Goal: Transaction & Acquisition: Purchase product/service

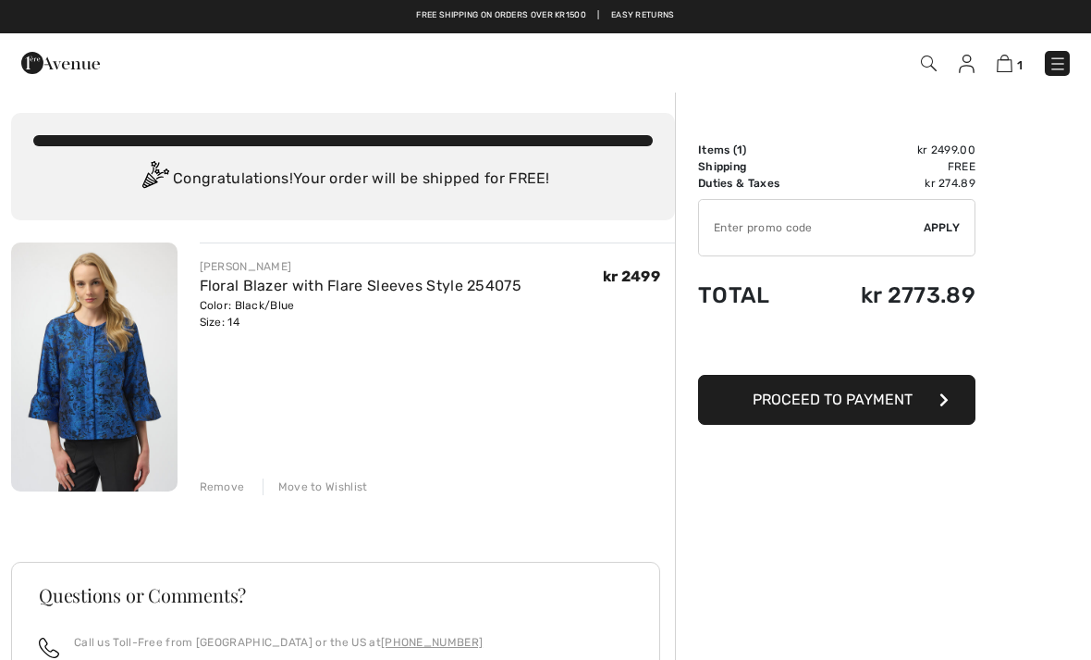
click at [869, 408] on button "Proceed to Payment" at bounding box center [836, 400] width 277 height 50
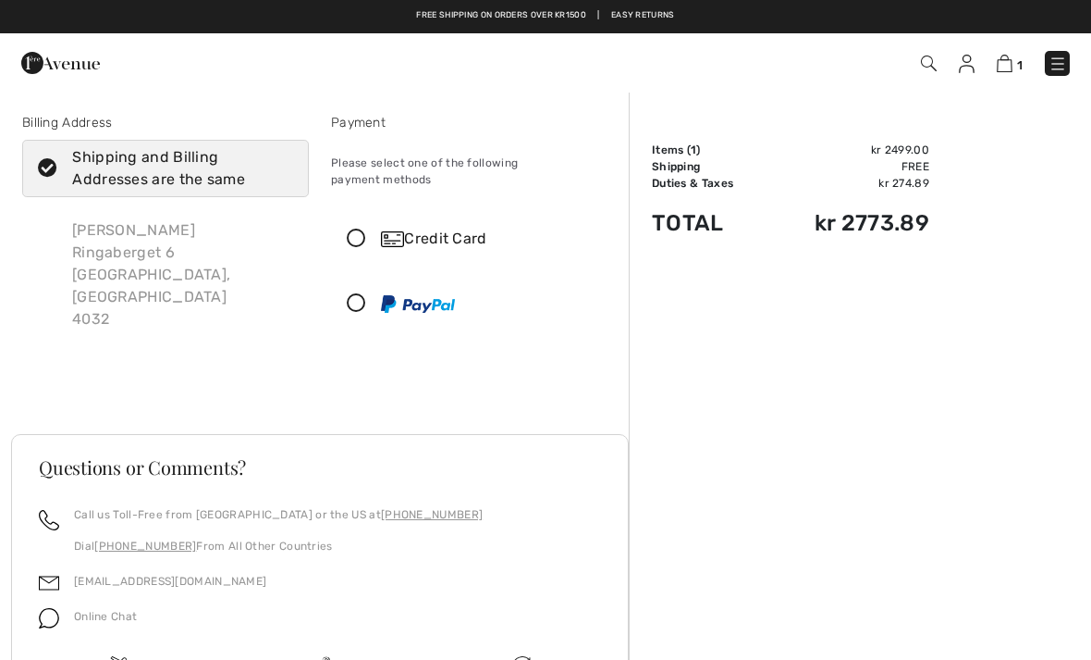
click at [363, 229] on icon at bounding box center [356, 238] width 49 height 19
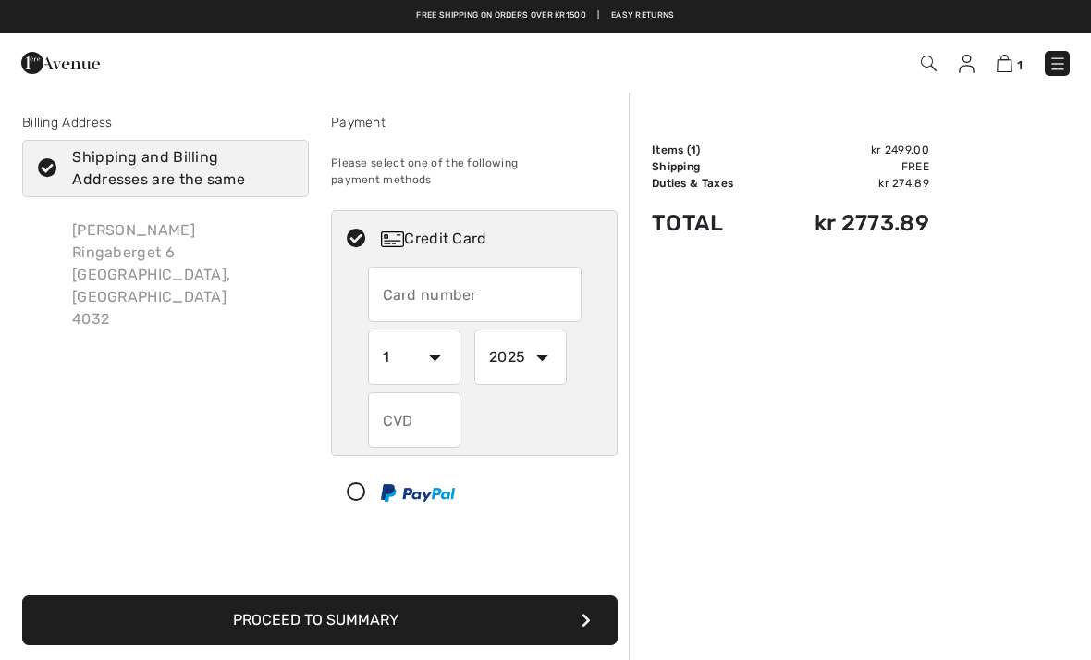
click at [438, 283] on input "text" at bounding box center [475, 293] width 214 height 55
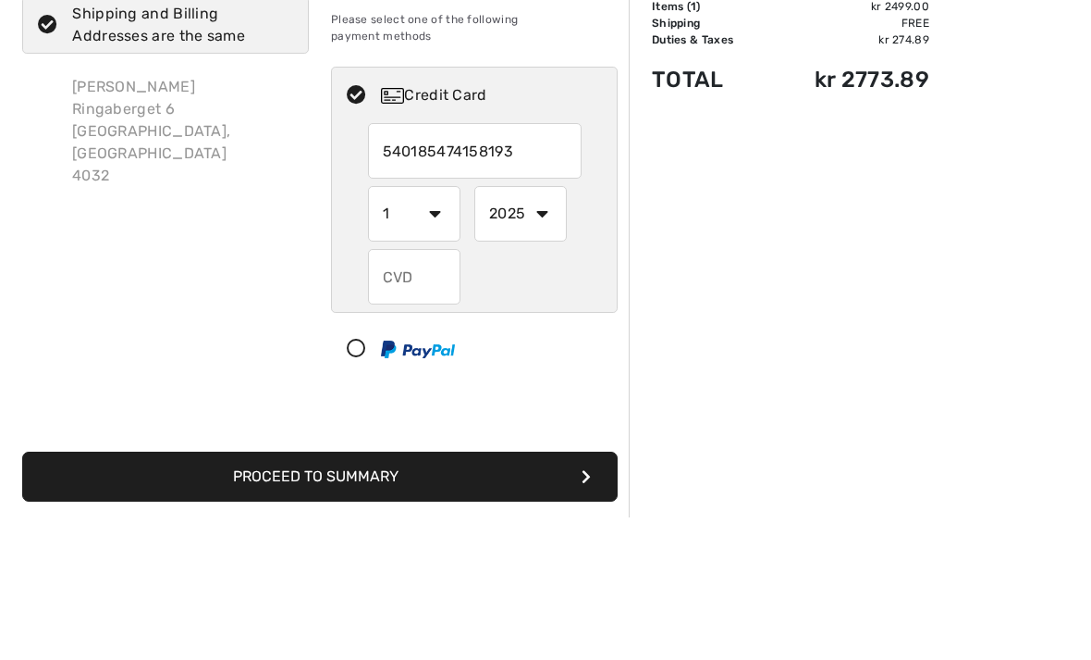
type input "5401854741581932"
select select "10"
click at [547, 329] on select "2025 2026 2027 2028 2029 2030 2031 2032 2033 2034 2035" at bounding box center [521, 356] width 92 height 55
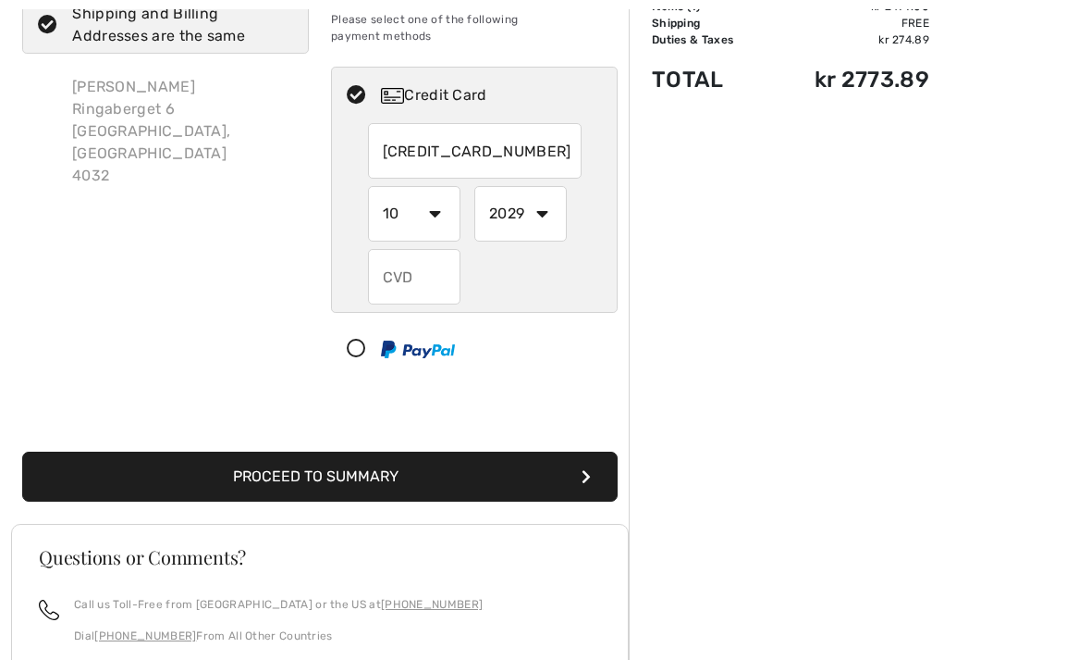
select select "2025"
click at [397, 271] on input "text" at bounding box center [414, 276] width 92 height 55
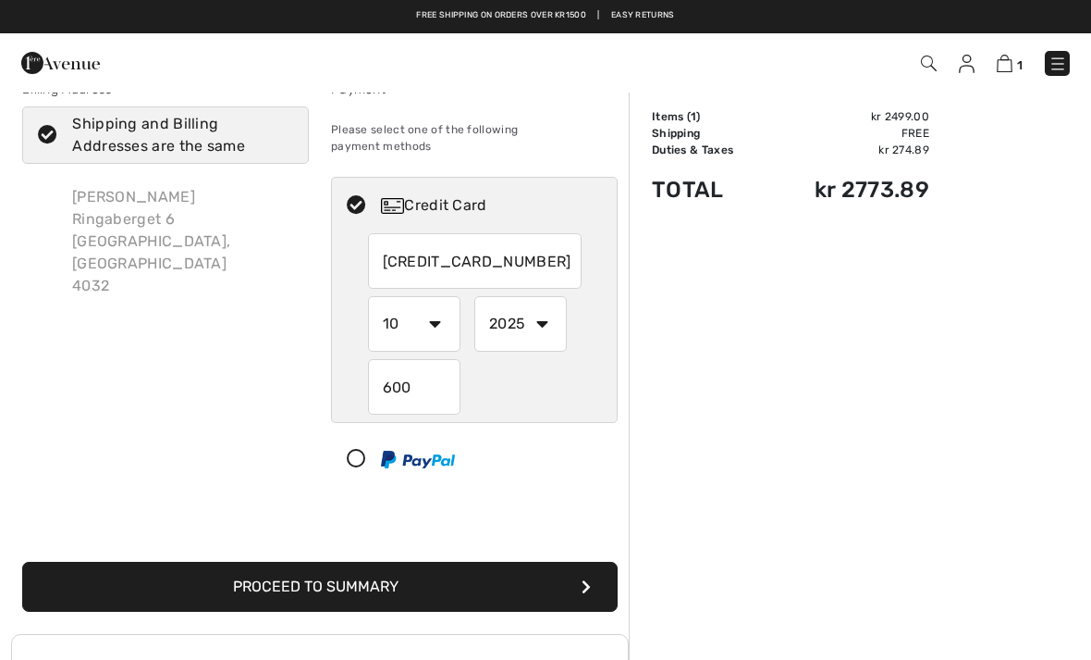
scroll to position [32, 0]
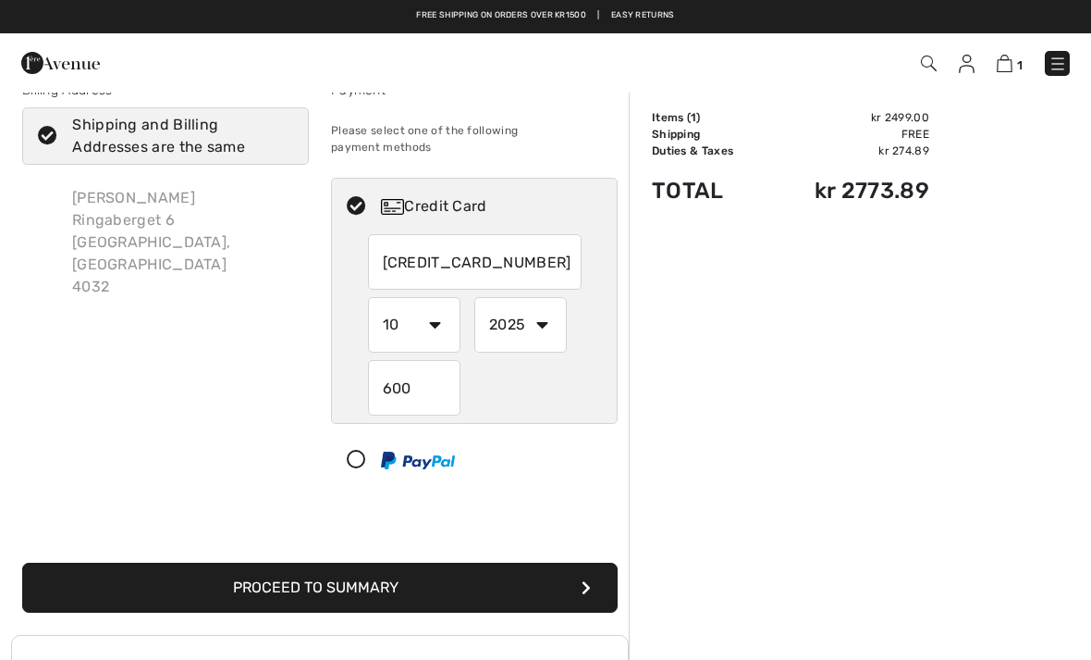
type input "600"
click at [413, 568] on button "Proceed to Summary" at bounding box center [320, 587] width 596 height 50
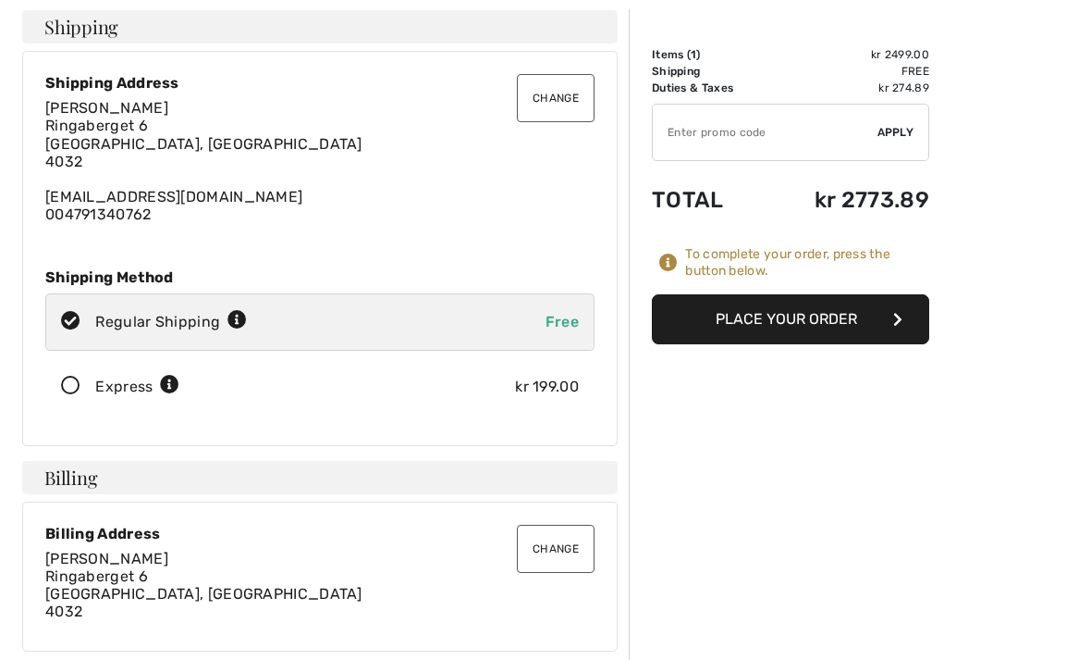
scroll to position [95, 0]
click at [804, 314] on button "Place Your Order" at bounding box center [790, 319] width 277 height 50
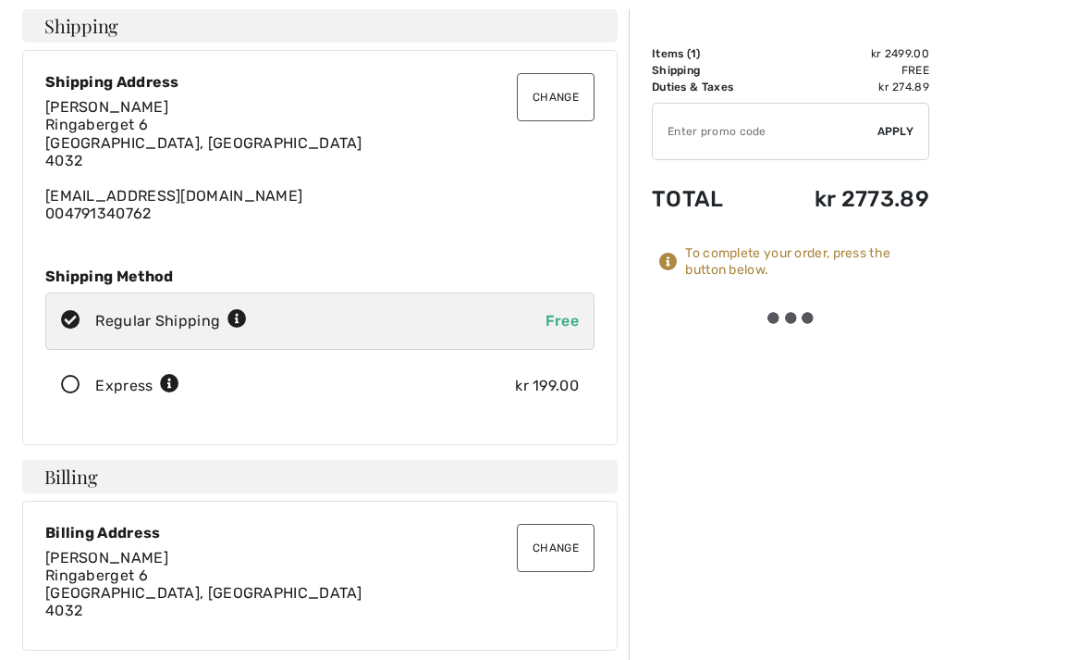
scroll to position [96, 0]
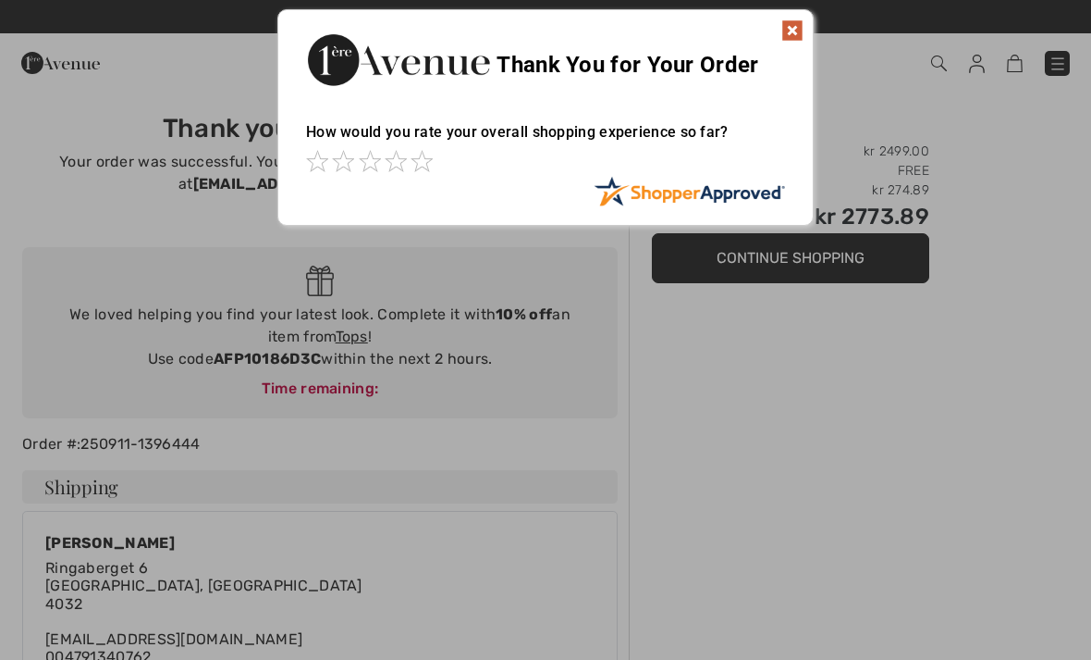
click at [887, 116] on div "Sorry! Something went wrong. Close Thank You for Your Order How would you rate …" at bounding box center [545, 117] width 1091 height 235
click at [788, 20] on img at bounding box center [793, 30] width 22 height 22
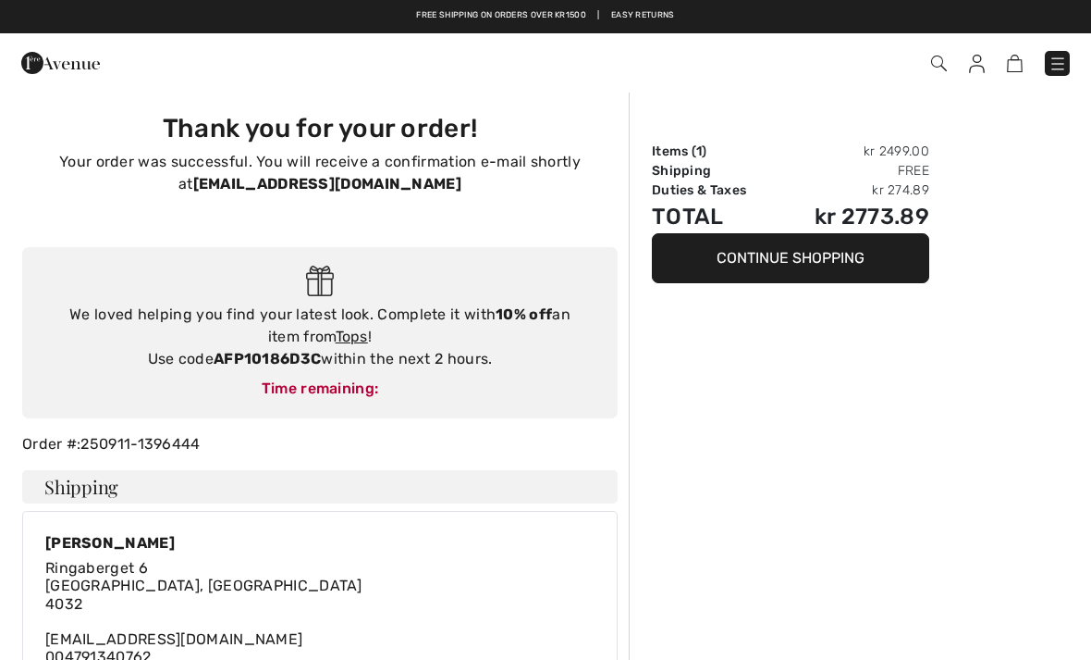
click at [1053, 63] on img at bounding box center [1058, 64] width 18 height 18
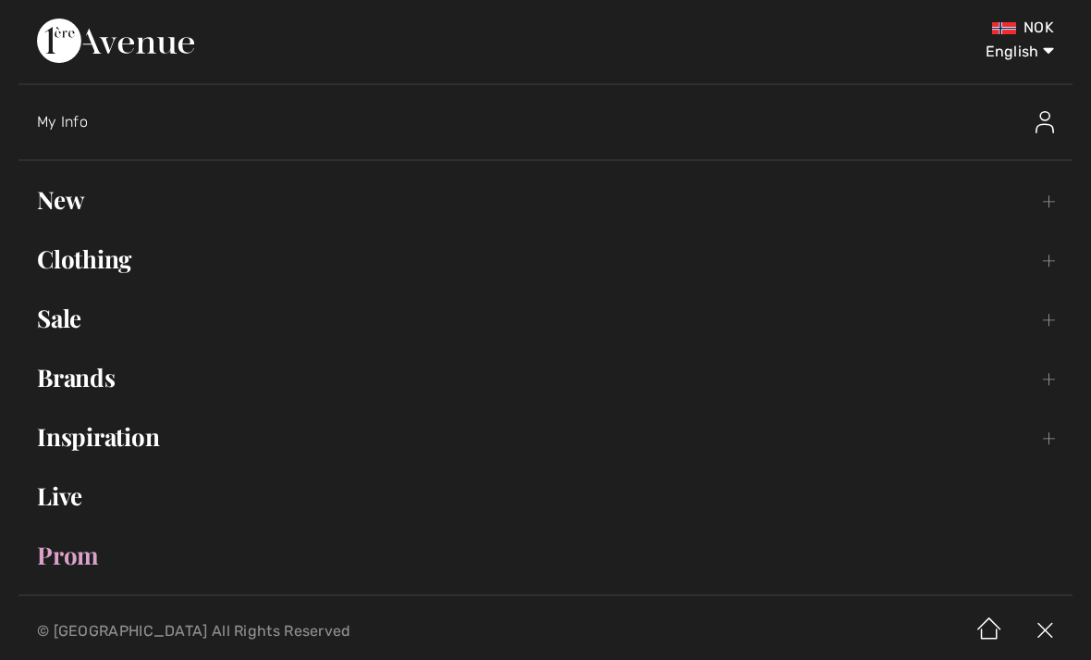
click at [65, 309] on link "Sale Toggle submenu" at bounding box center [545, 318] width 1054 height 41
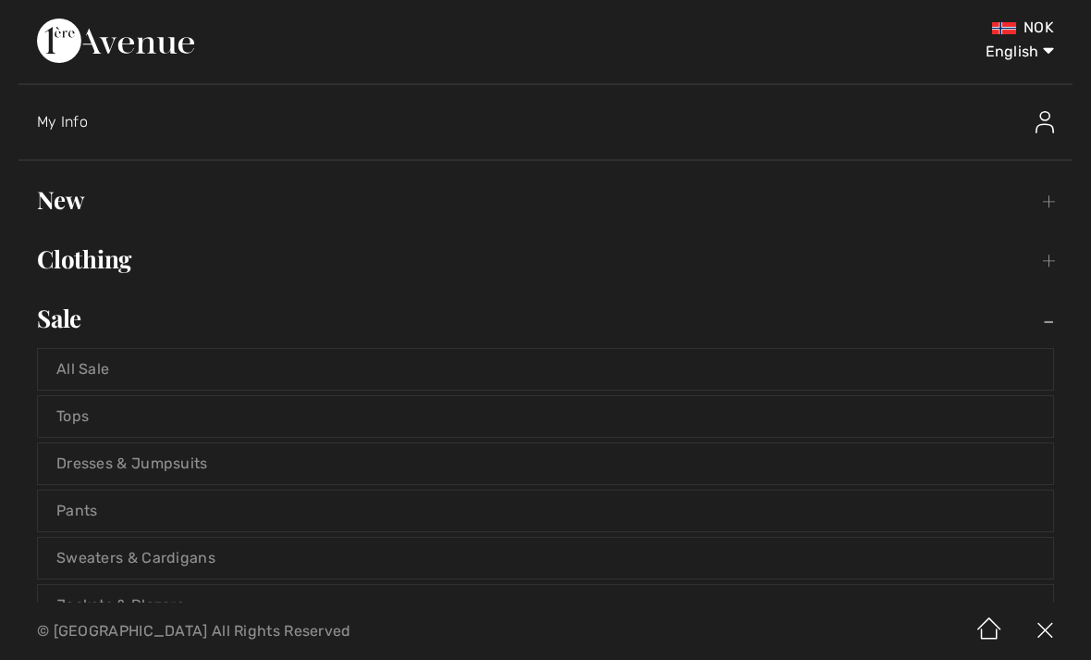
click at [546, 368] on link "All Sale" at bounding box center [546, 369] width 1016 height 41
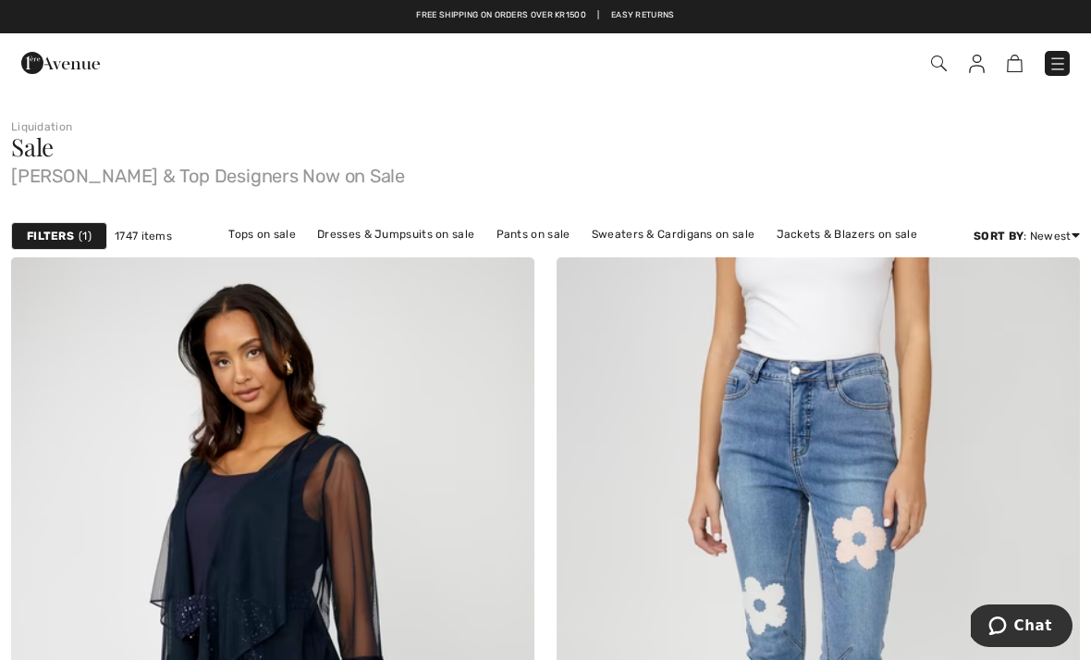
click at [1078, 231] on icon at bounding box center [1076, 234] width 8 height 13
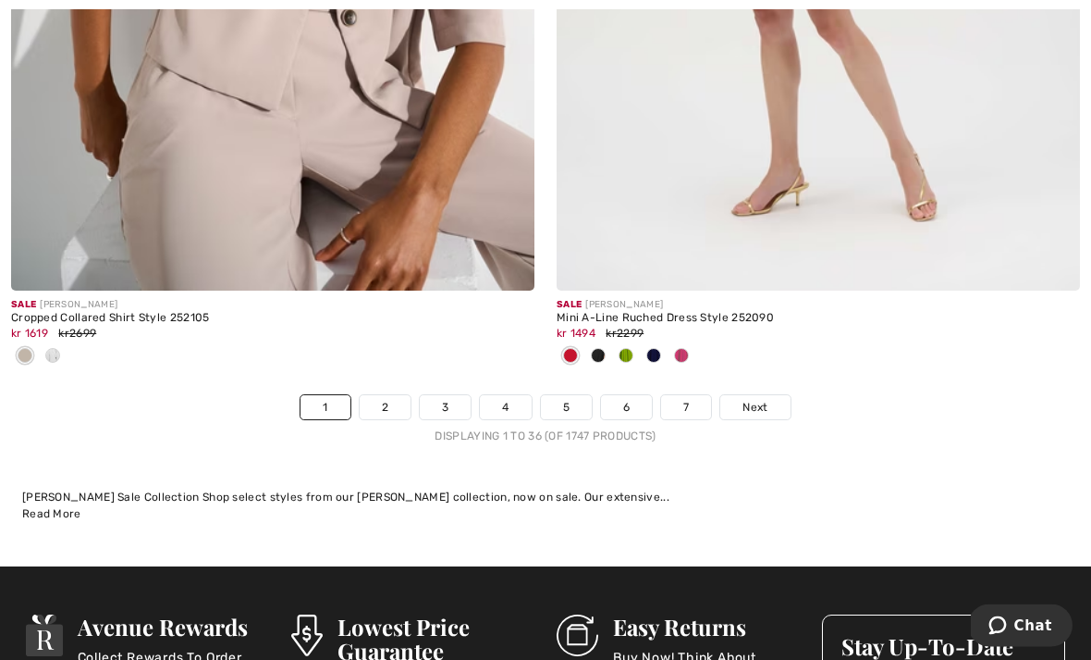
scroll to position [15847, 0]
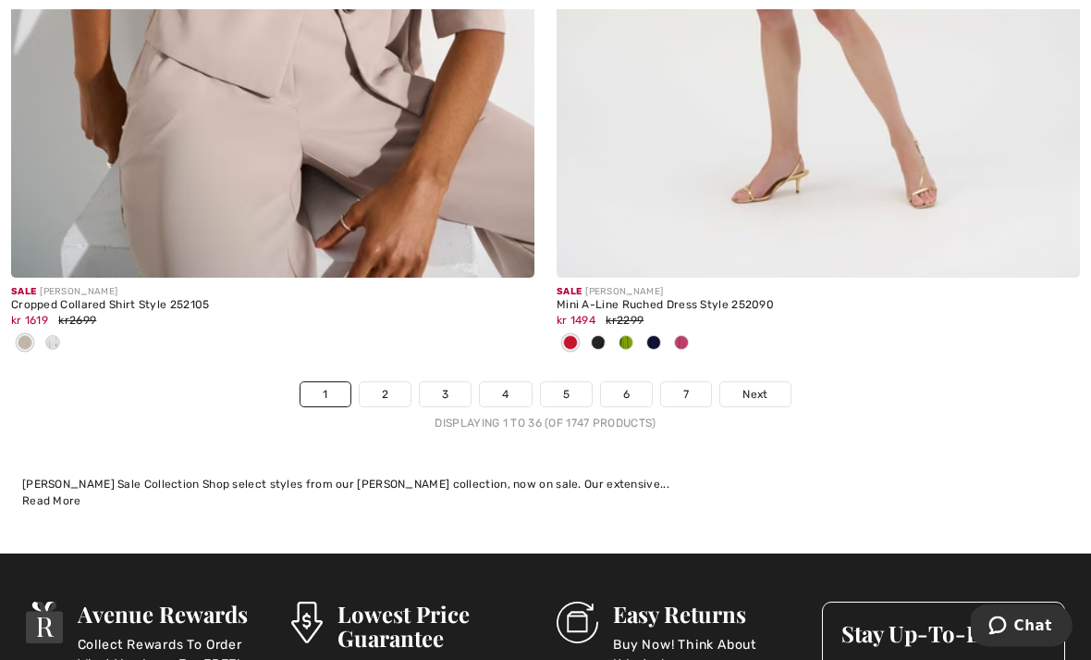
click at [394, 387] on link "2" at bounding box center [385, 395] width 51 height 24
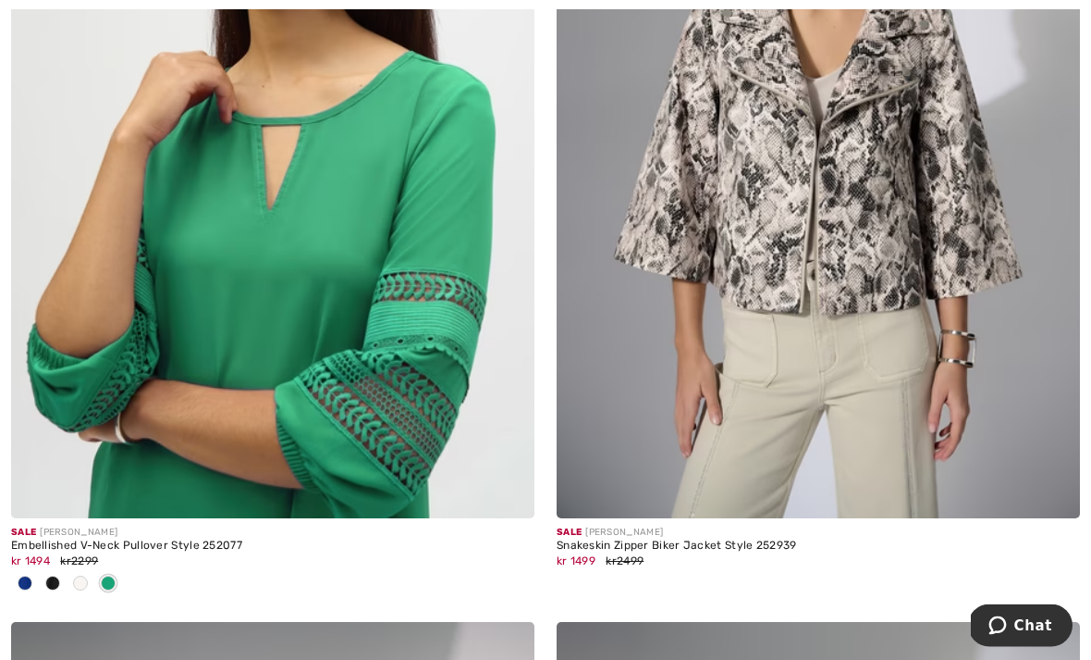
scroll to position [541, 0]
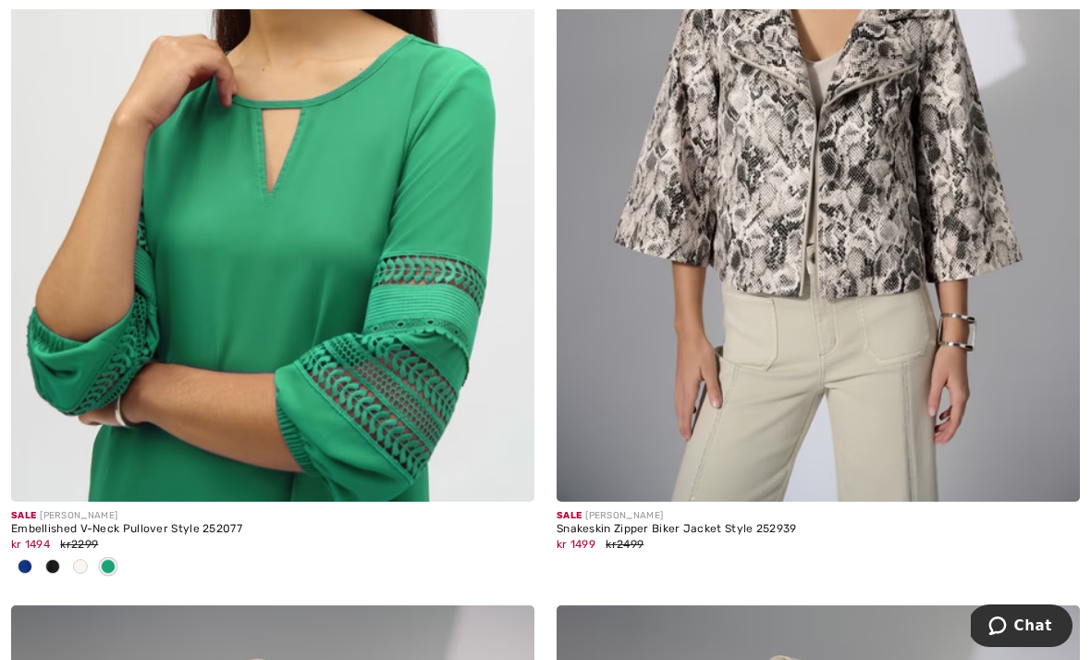
click at [372, 378] on img at bounding box center [273, 108] width 524 height 785
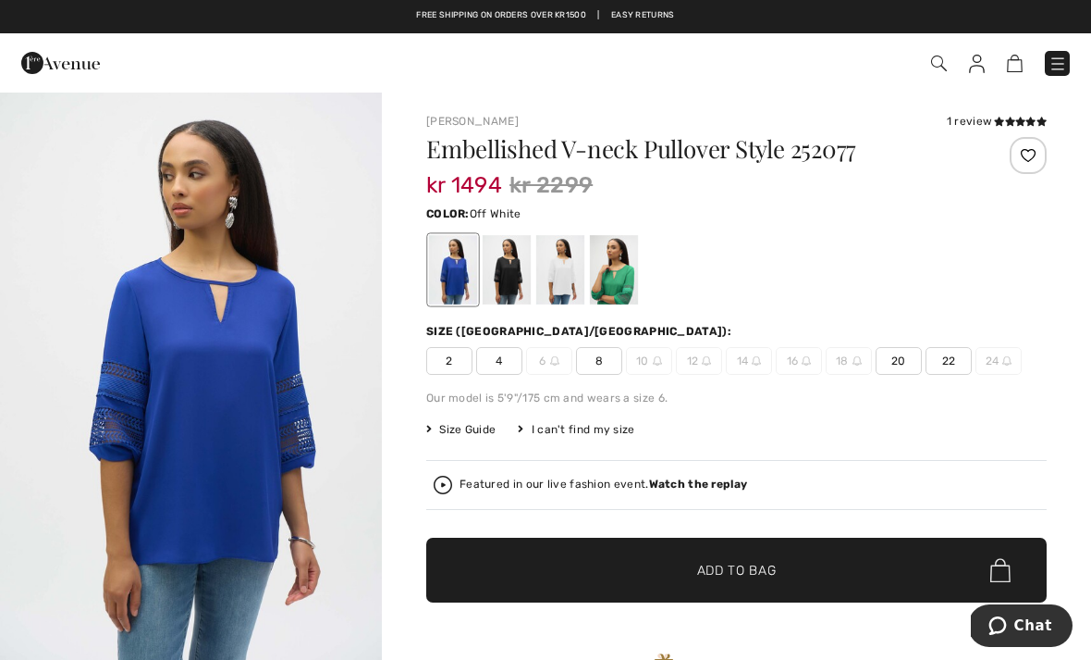
click at [570, 288] on div at bounding box center [560, 269] width 48 height 69
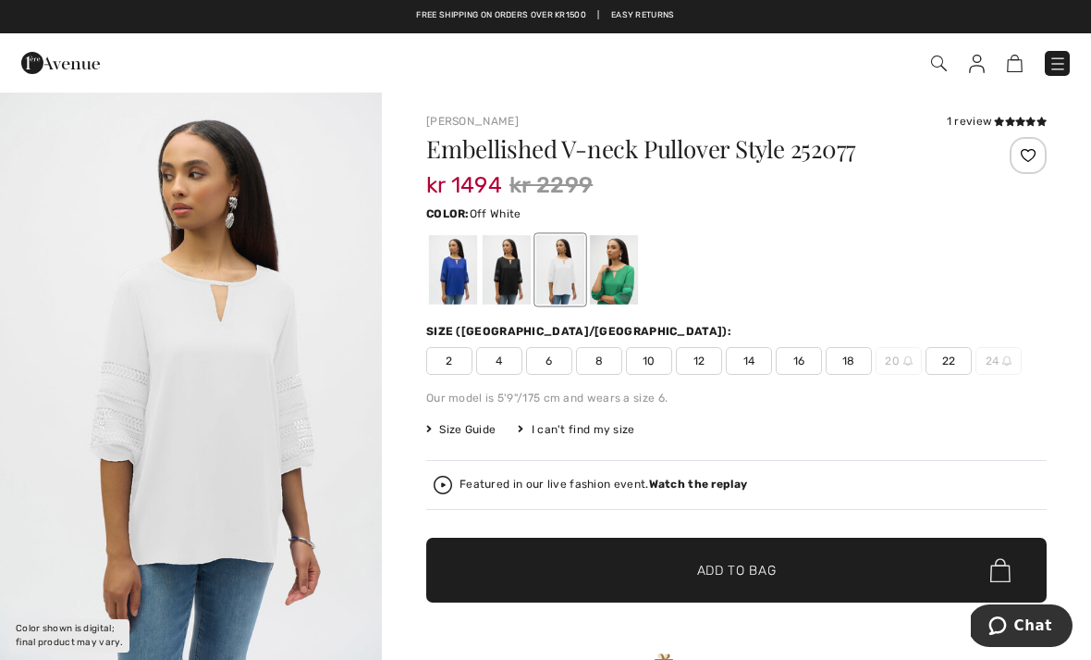
click at [512, 286] on div at bounding box center [507, 269] width 48 height 69
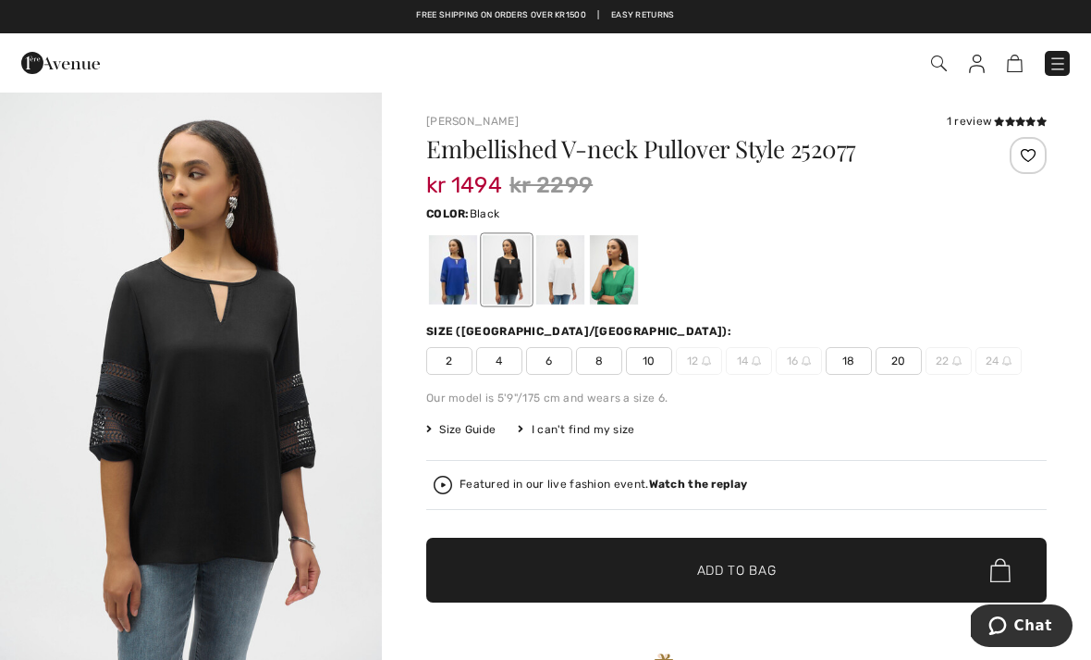
click at [457, 291] on div at bounding box center [453, 269] width 48 height 69
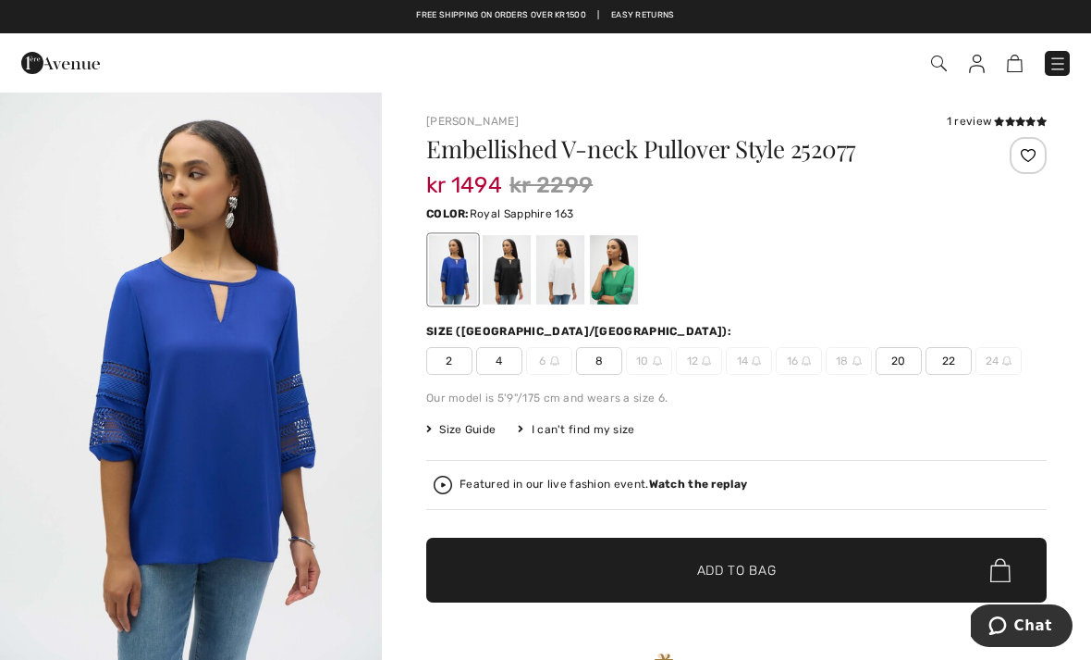
click at [618, 291] on div at bounding box center [614, 269] width 48 height 69
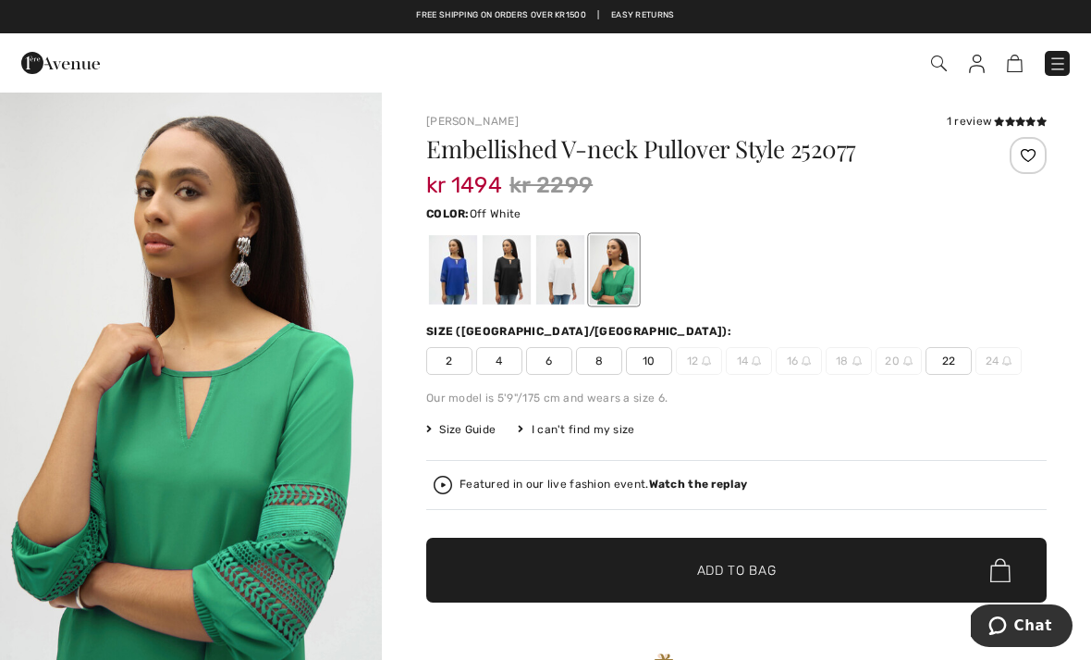
click at [571, 289] on div at bounding box center [560, 269] width 48 height 69
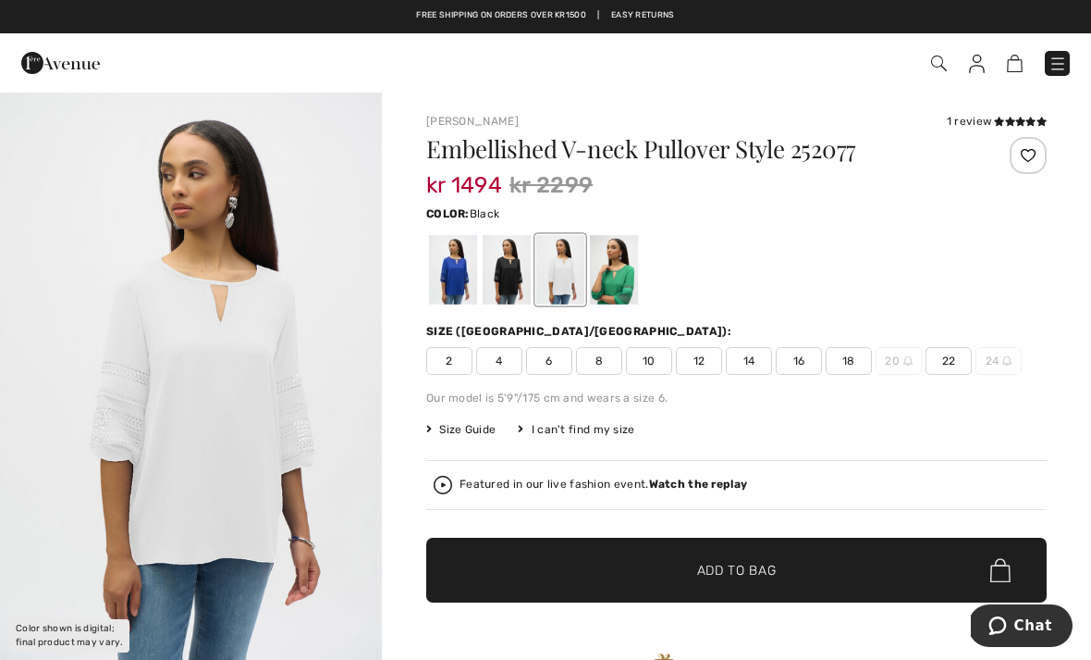
click at [511, 293] on div at bounding box center [507, 269] width 48 height 69
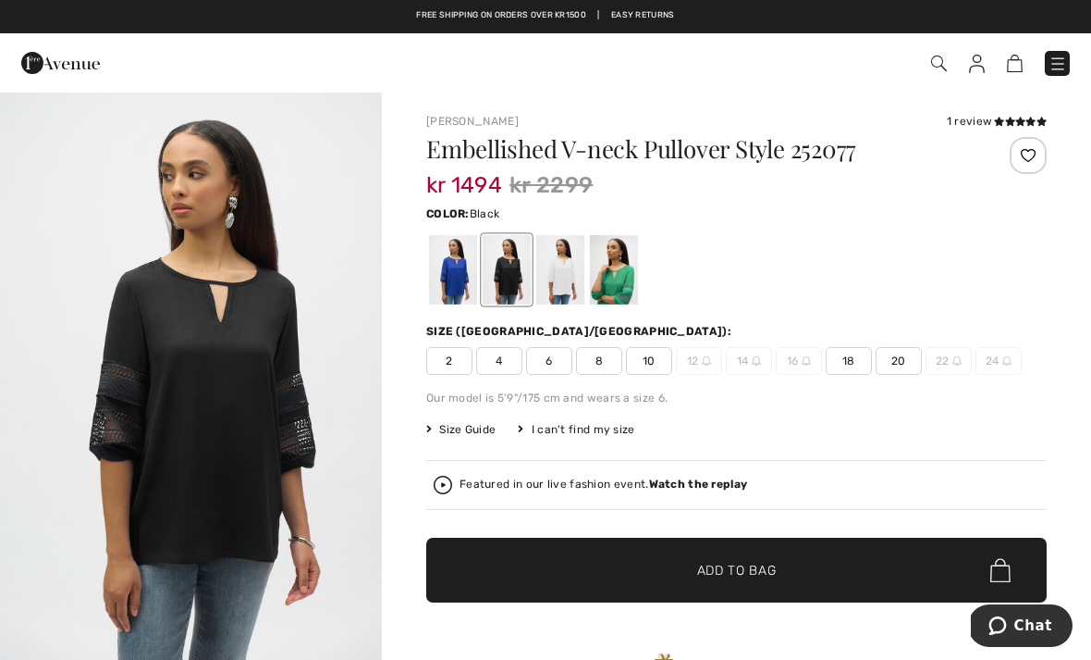
click at [466, 278] on div at bounding box center [453, 269] width 48 height 69
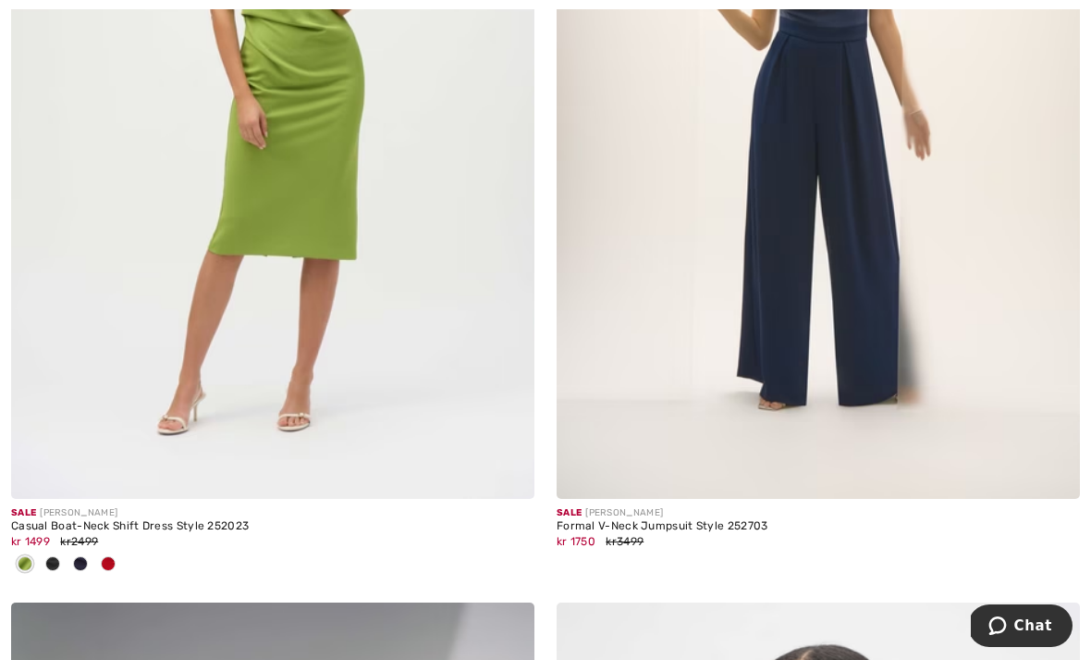
scroll to position [6885, 0]
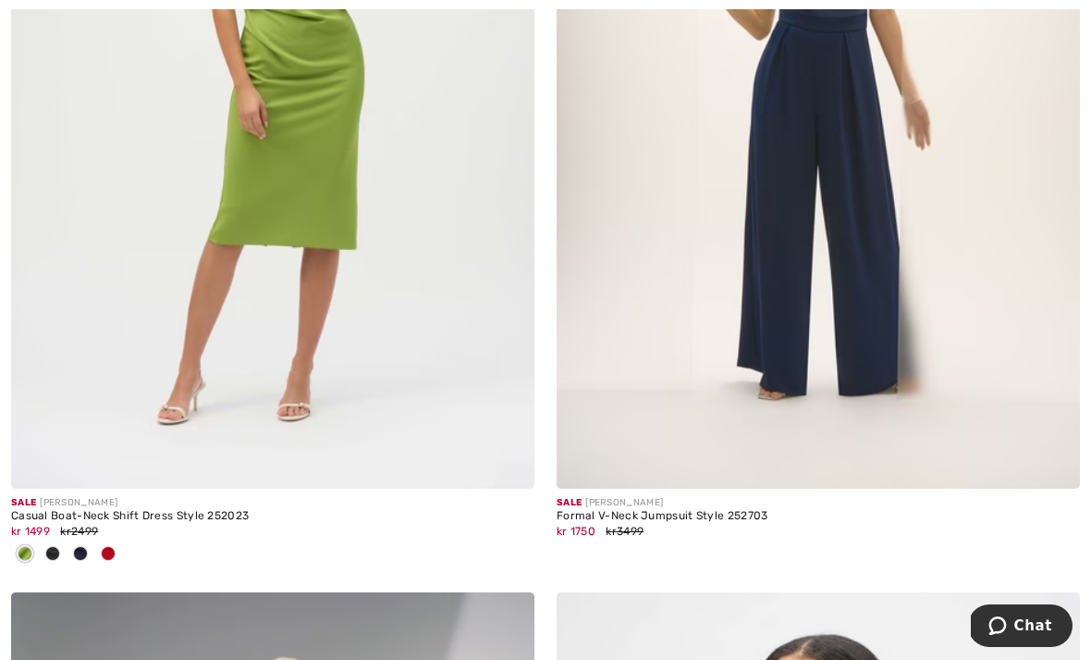
click at [357, 305] on img at bounding box center [273, 95] width 524 height 785
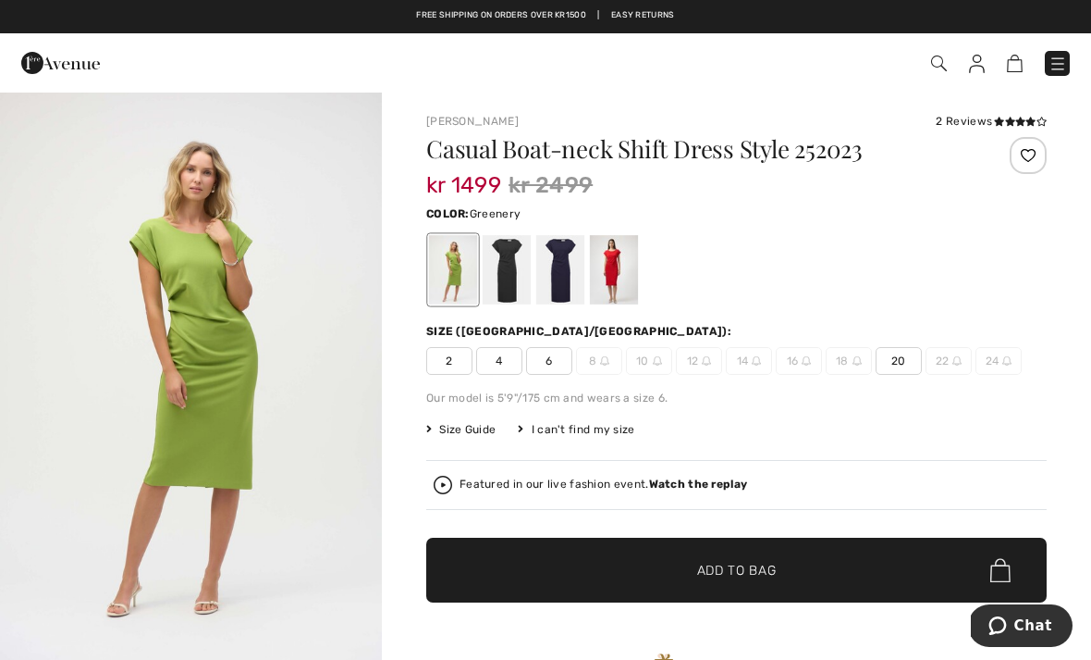
click at [616, 274] on div at bounding box center [614, 269] width 48 height 69
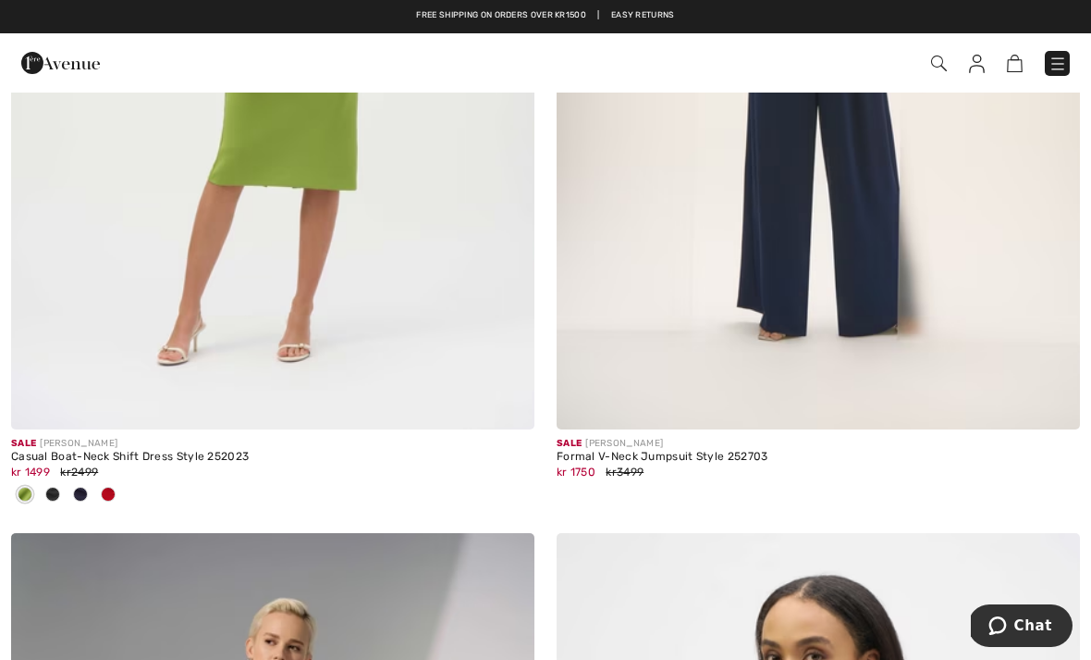
click at [358, 224] on img at bounding box center [273, 36] width 524 height 785
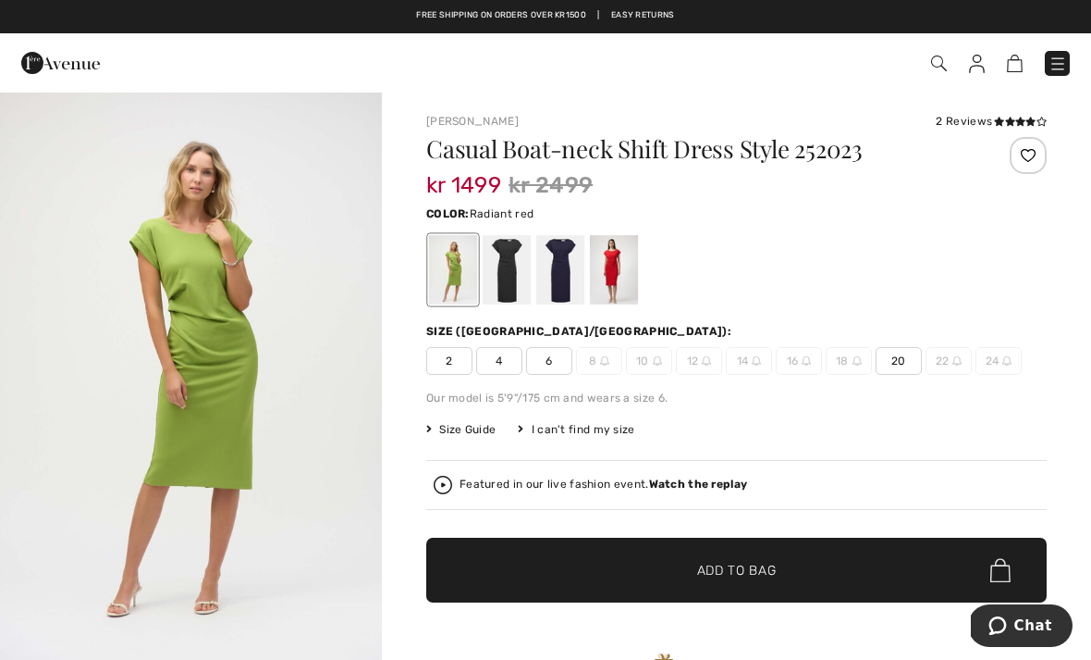
click at [619, 265] on div at bounding box center [614, 269] width 48 height 69
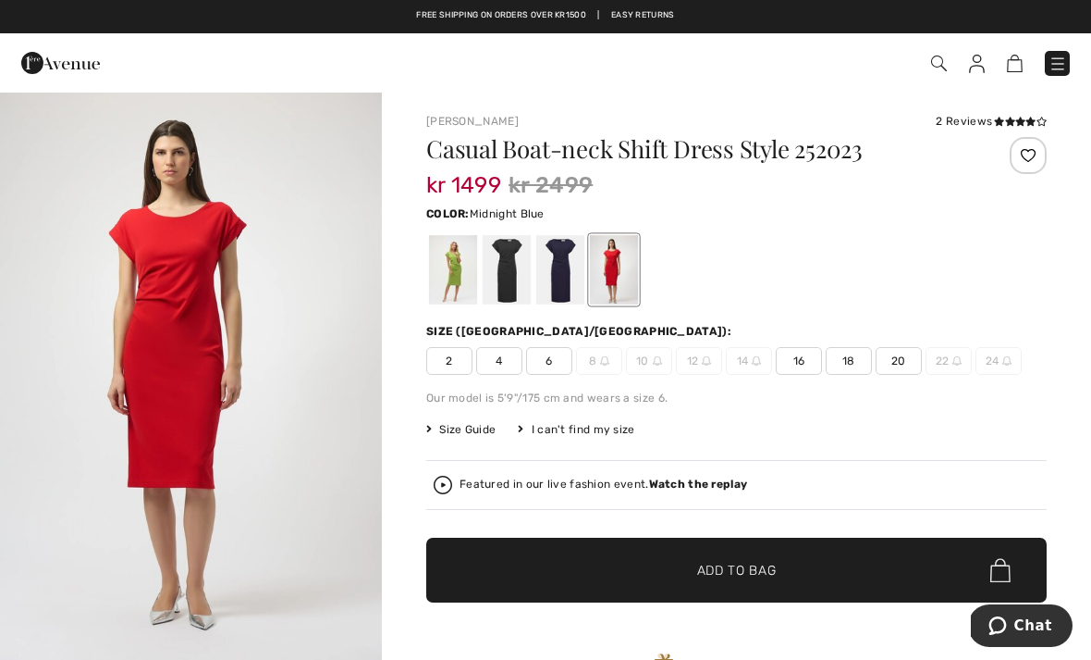
click at [568, 278] on div at bounding box center [560, 269] width 48 height 69
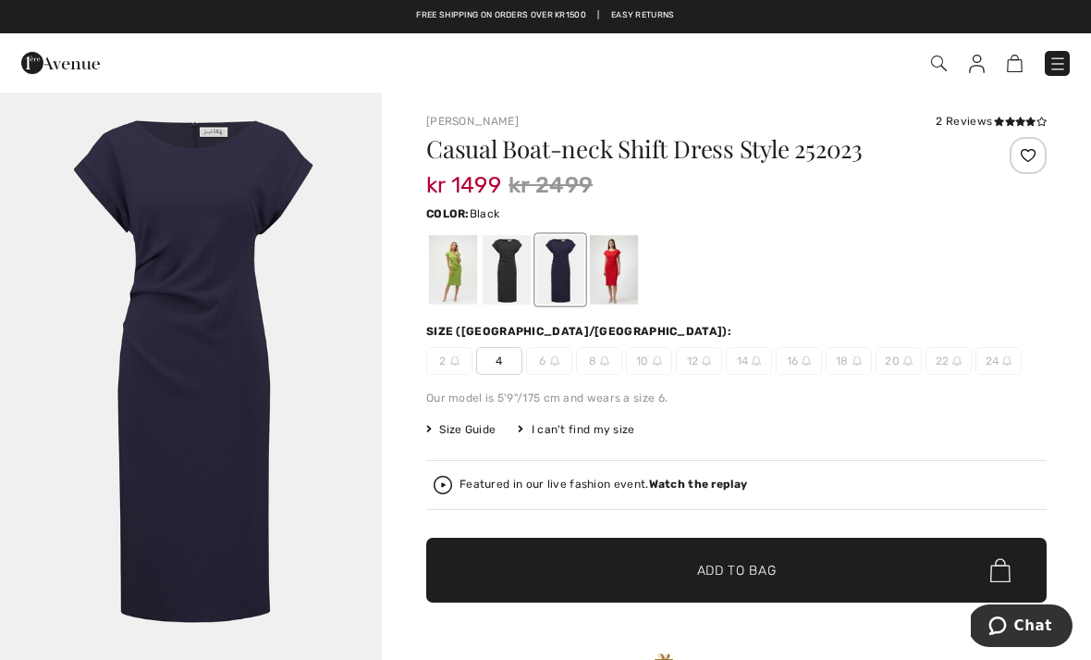
click at [508, 262] on div at bounding box center [507, 269] width 48 height 69
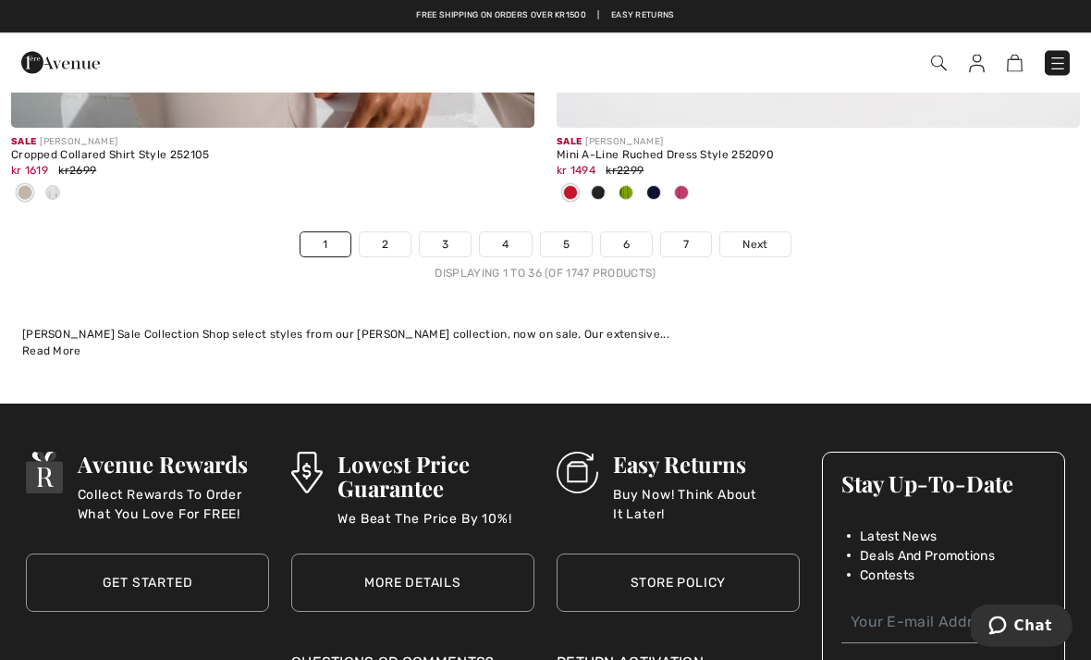
scroll to position [15998, 0]
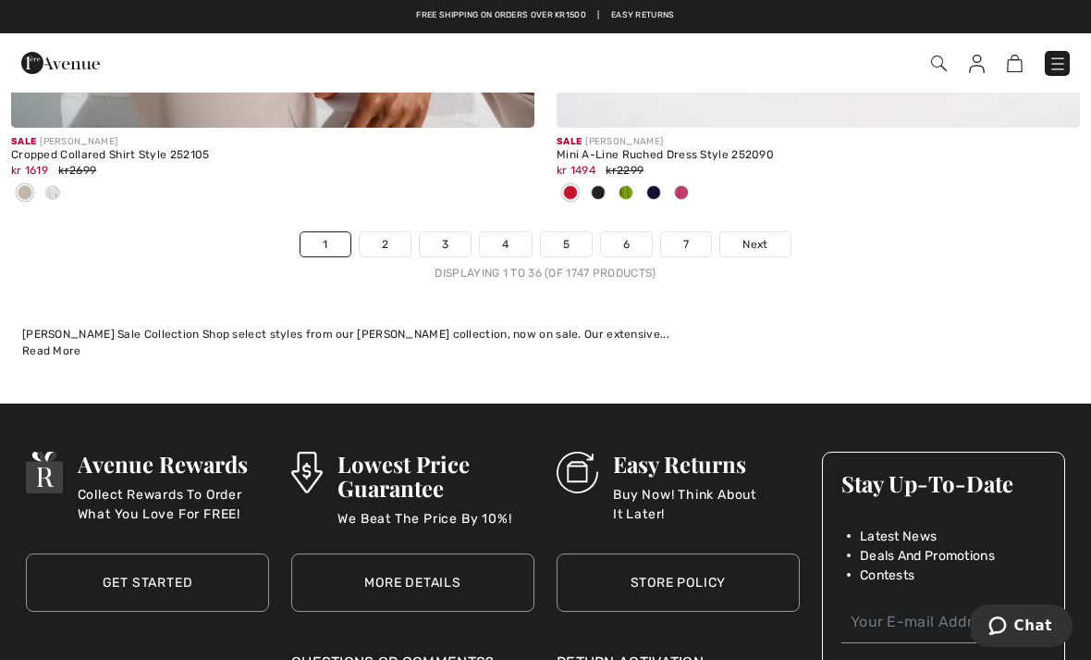
click at [388, 232] on link "2" at bounding box center [385, 244] width 51 height 24
click at [388, 240] on link "2" at bounding box center [385, 244] width 51 height 24
click at [396, 233] on link "2" at bounding box center [385, 244] width 51 height 24
